Goal: Information Seeking & Learning: Check status

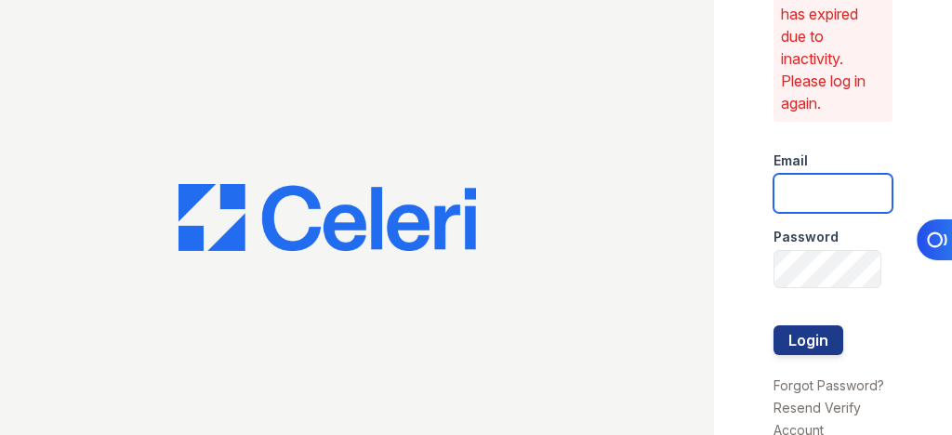
type input "[EMAIL_ADDRESS][DOMAIN_NAME]"
click at [819, 332] on button "Login" at bounding box center [809, 340] width 70 height 30
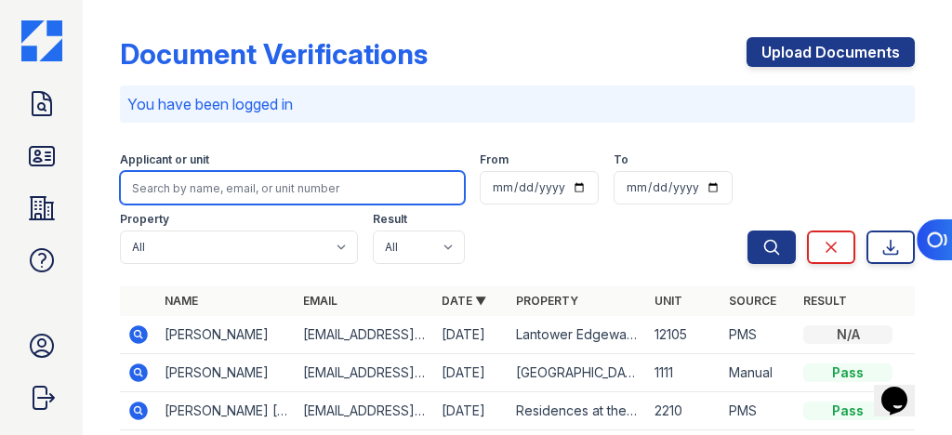
click at [204, 178] on input "search" at bounding box center [292, 187] width 345 height 33
type input "Jamarri [PERSON_NAME]"
click at [748, 231] on button "Search" at bounding box center [772, 247] width 48 height 33
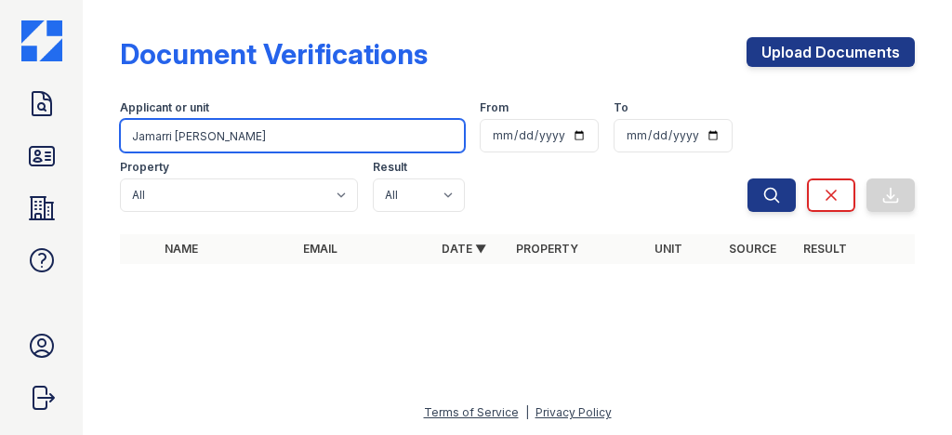
click at [234, 145] on input "Jamarri [PERSON_NAME]" at bounding box center [292, 135] width 345 height 33
click at [234, 144] on input "Jamarri [PERSON_NAME]" at bounding box center [292, 135] width 345 height 33
type input "M"
type input "[EMAIL_ADDRESS][DOMAIN_NAME]"
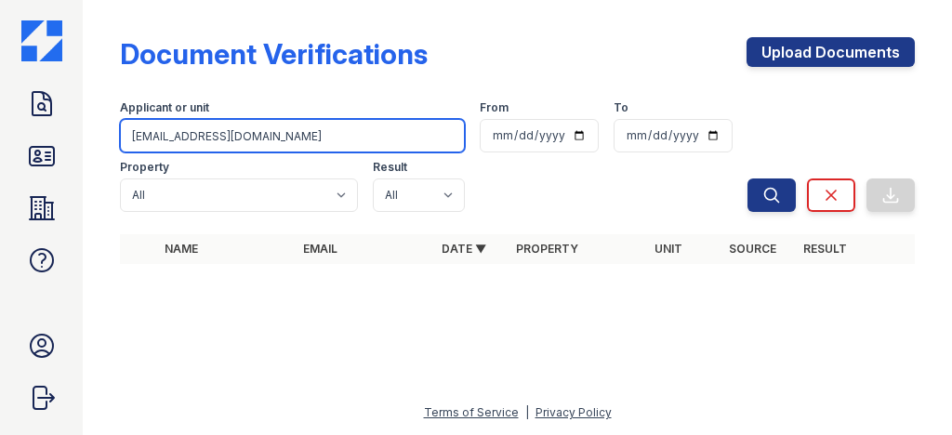
click at [748, 179] on button "Search" at bounding box center [772, 195] width 48 height 33
